Goal: Information Seeking & Learning: Understand process/instructions

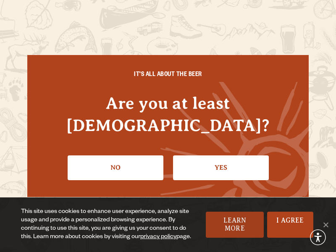
click at [214, 228] on link "Learn More" at bounding box center [235, 225] width 58 height 26
